Goal: Find specific fact: Find specific fact

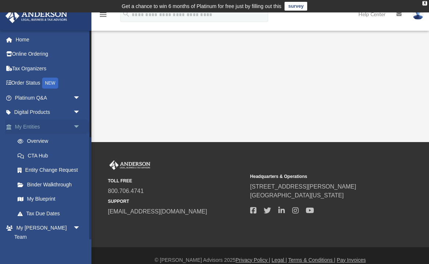
click at [48, 124] on link "My Entities arrow_drop_down" at bounding box center [48, 126] width 86 height 15
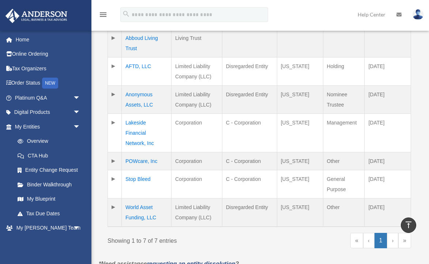
scroll to position [206, 0]
click at [148, 151] on td "POWcare, Inc" at bounding box center [147, 160] width 50 height 18
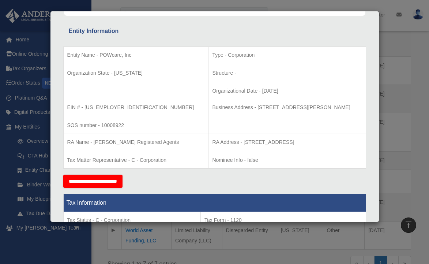
scroll to position [124, 0]
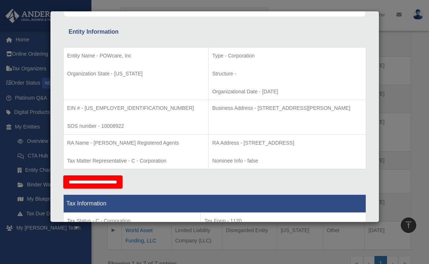
click at [129, 127] on p "SOS number - 10008922" at bounding box center [136, 125] width 138 height 9
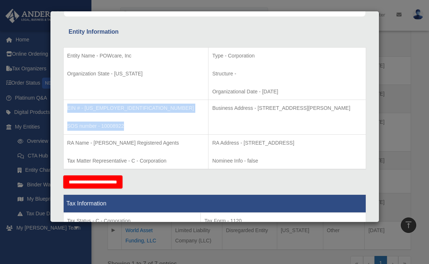
drag, startPoint x: 131, startPoint y: 130, endPoint x: 76, endPoint y: 104, distance: 60.5
click at [76, 104] on td "EIN # - 33-1976898 SOS number - 10008922" at bounding box center [135, 117] width 145 height 35
click at [104, 112] on p "EIN # - 33-1976898" at bounding box center [136, 108] width 138 height 9
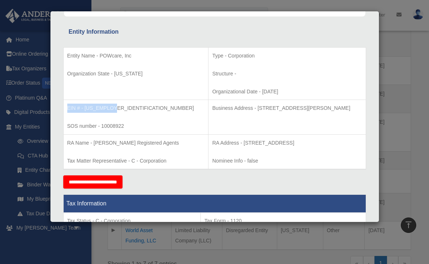
drag, startPoint x: 116, startPoint y: 107, endPoint x: 66, endPoint y: 102, distance: 50.0
click at [66, 102] on td "EIN # - 33-1976898 SOS number - 10008922" at bounding box center [135, 117] width 145 height 35
click at [89, 105] on p "EIN # - 33-1976898" at bounding box center [136, 108] width 138 height 9
click at [86, 108] on p "EIN # - 33-1976898" at bounding box center [136, 108] width 138 height 9
drag, startPoint x: 84, startPoint y: 108, endPoint x: 115, endPoint y: 109, distance: 30.7
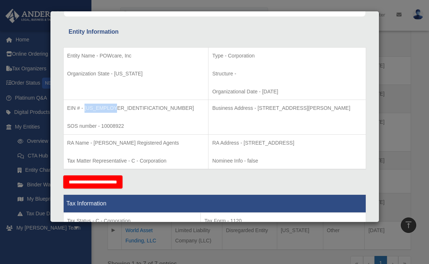
click at [115, 109] on p "EIN # - 33-1976898" at bounding box center [136, 108] width 138 height 9
copy p "33-1976898"
